Goal: Task Accomplishment & Management: Use online tool/utility

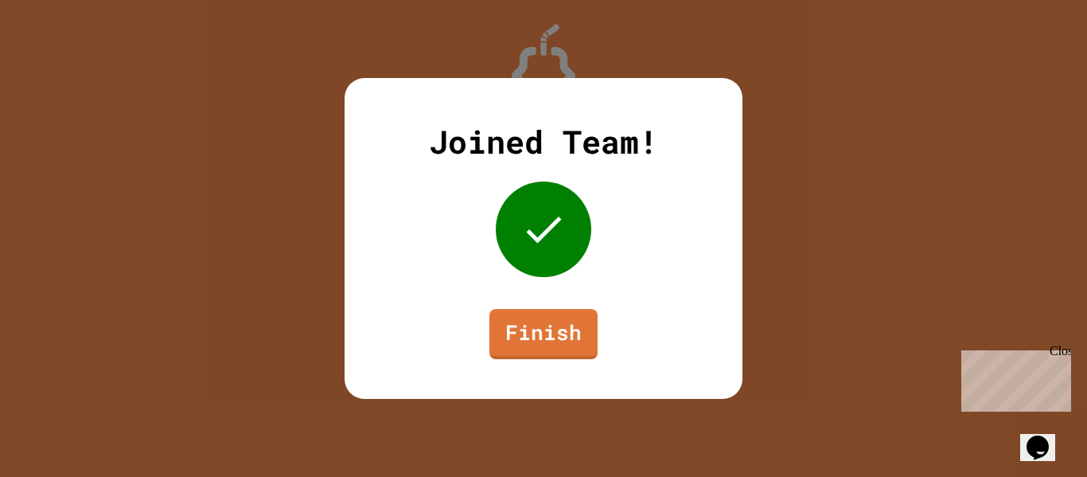
click at [565, 383] on div "Joined Team! Finish" at bounding box center [543, 238] width 398 height 321
click at [550, 348] on link "Finish" at bounding box center [543, 332] width 108 height 53
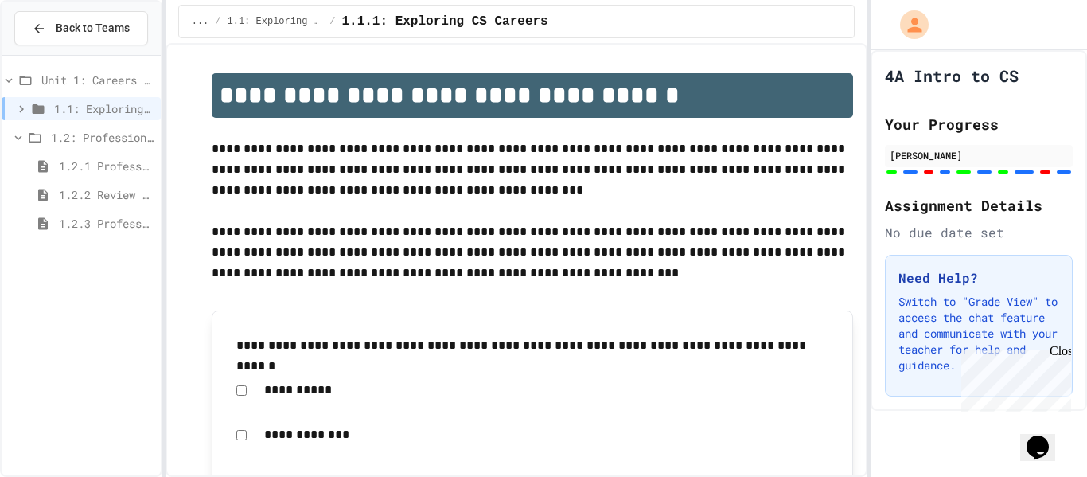
click at [141, 198] on span "1.2.2 Review - Professional Communication" at bounding box center [106, 194] width 95 height 17
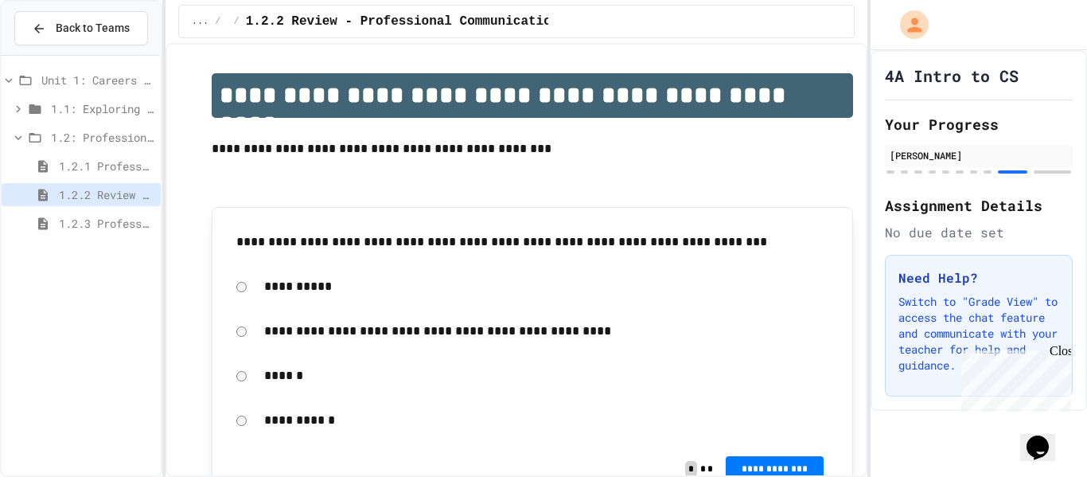
click at [139, 213] on div "1.2.3 Professional Communication Challenge" at bounding box center [81, 223] width 159 height 23
